Goal: Check status: Check status

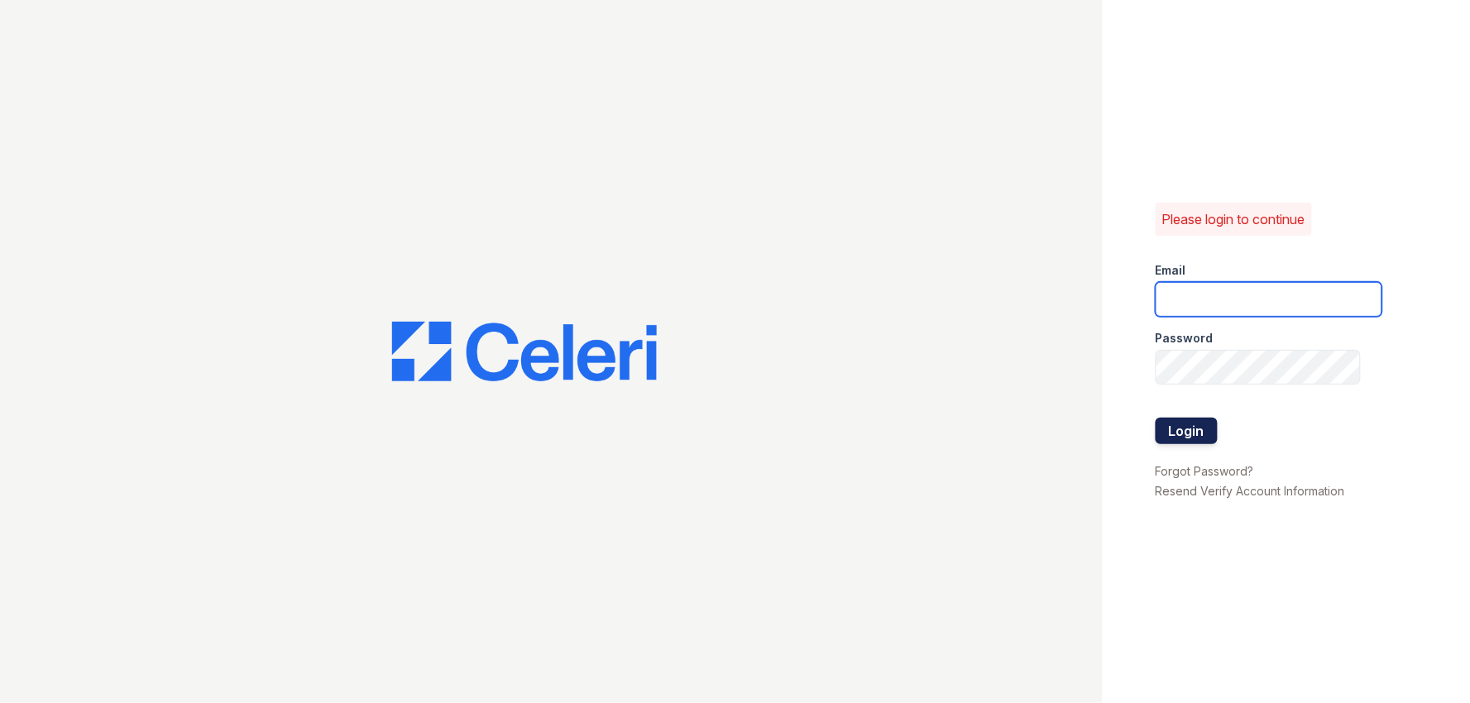
type input "arden2@cafmanagement.com"
click at [1180, 423] on button "Login" at bounding box center [1187, 431] width 62 height 26
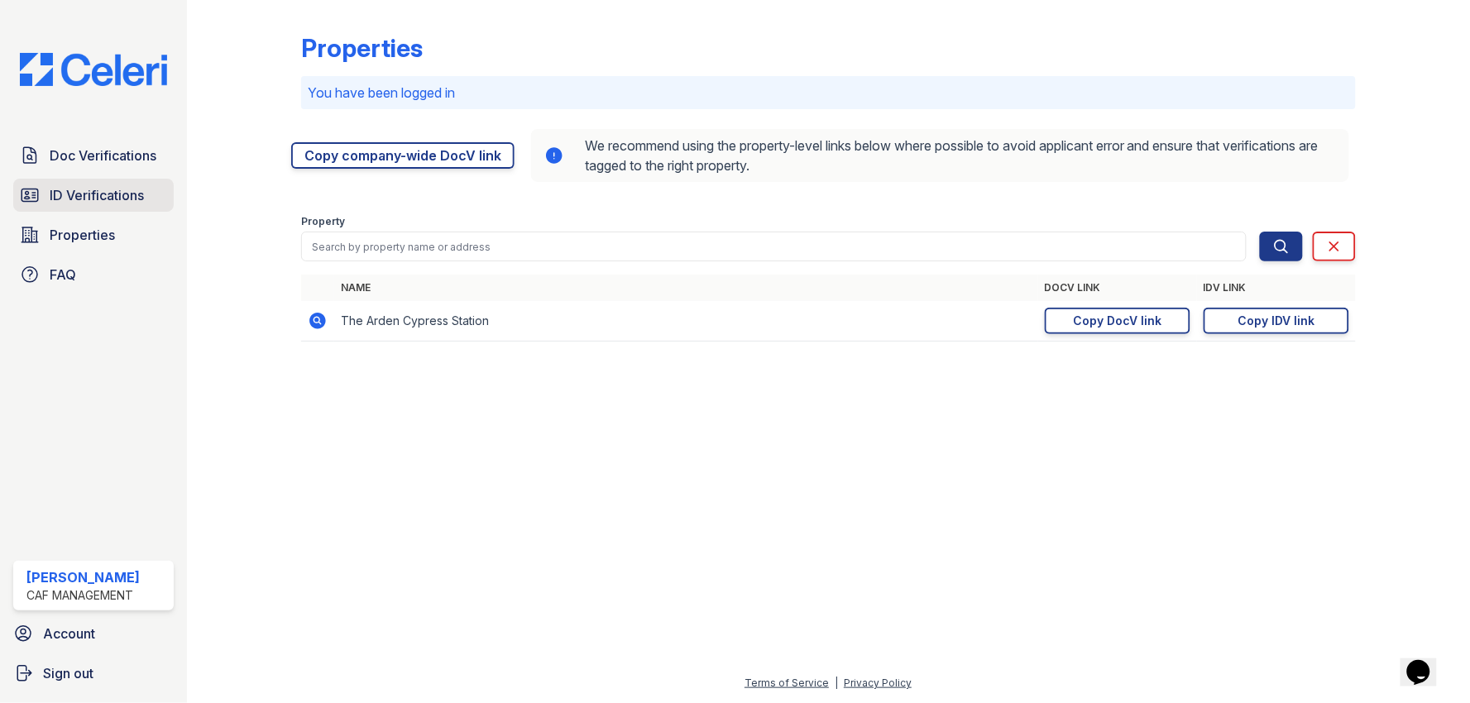
click at [67, 194] on span "ID Verifications" at bounding box center [97, 195] width 94 height 20
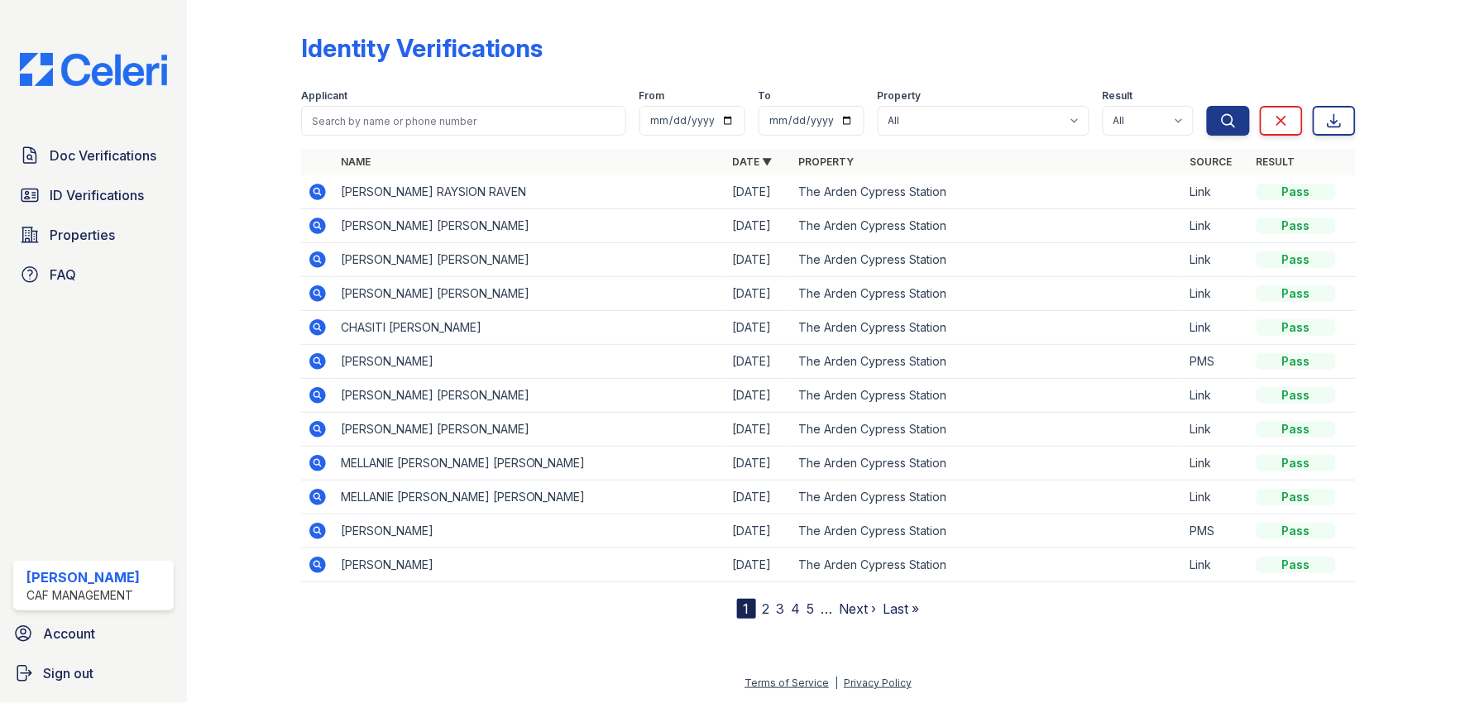
click at [328, 184] on td at bounding box center [317, 192] width 33 height 34
click at [320, 185] on icon at bounding box center [317, 192] width 17 height 17
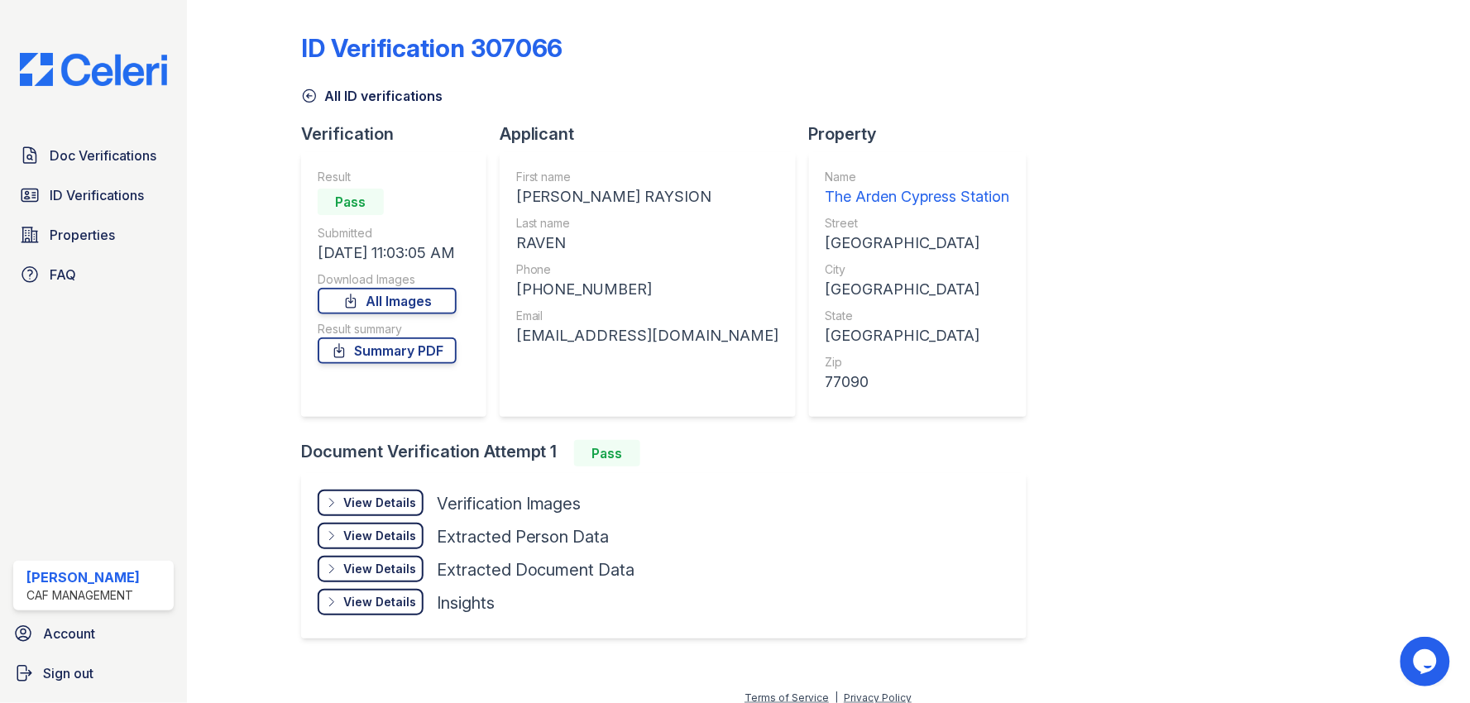
click at [1175, 294] on div "ID Verification 307066 All ID verifications Verification Result Pass Submitted …" at bounding box center [828, 334] width 1055 height 655
click at [1055, 261] on div "ID Verification 307066 All ID verifications Verification Result Pass Submitted …" at bounding box center [828, 334] width 1055 height 655
click at [1172, 352] on div "ID Verification 307066 All ID verifications Verification Result Pass Submitted …" at bounding box center [828, 334] width 1055 height 655
click at [395, 344] on link "Summary PDF" at bounding box center [387, 350] width 139 height 26
drag, startPoint x: 1130, startPoint y: 356, endPoint x: 1089, endPoint y: 58, distance: 301.3
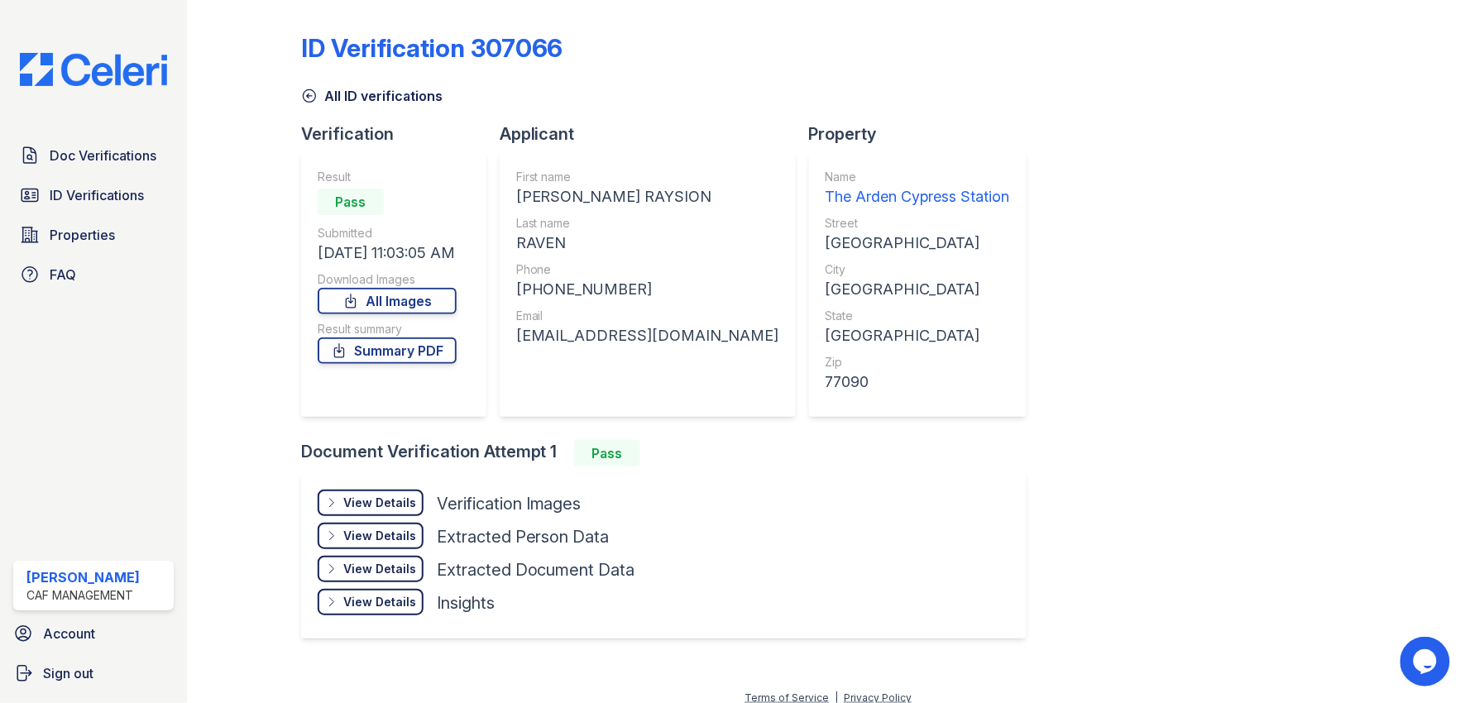
click at [1130, 336] on div "ID Verification 307066 All ID verifications Verification Result Pass Submitted …" at bounding box center [828, 334] width 1055 height 655
